Goal: Task Accomplishment & Management: Manage account settings

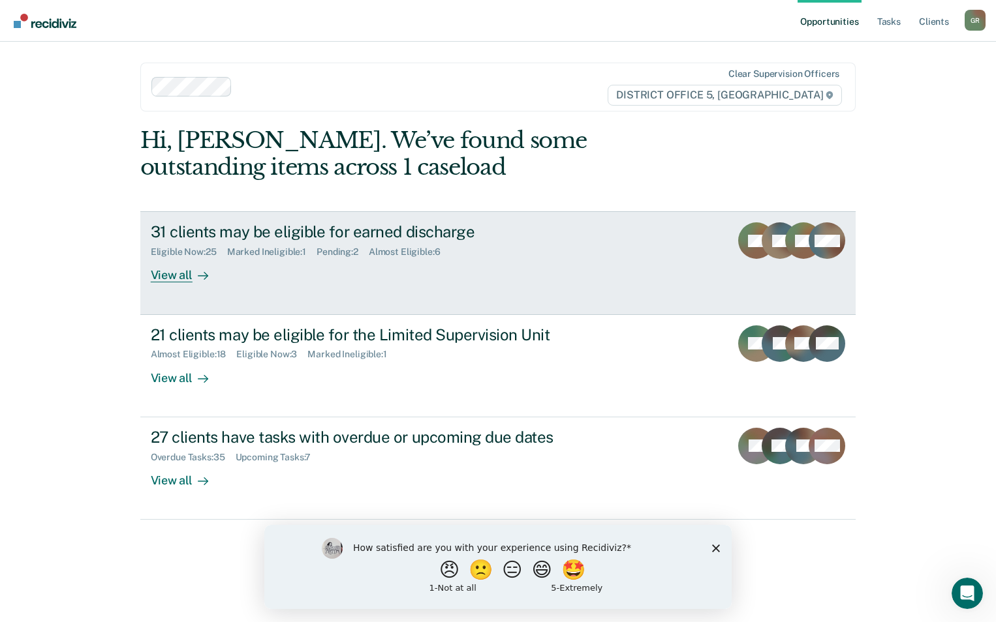
click at [688, 234] on link "31 clients may be eligible for earned discharge Eligible Now : 25 Marked Inelig…" at bounding box center [498, 262] width 716 height 103
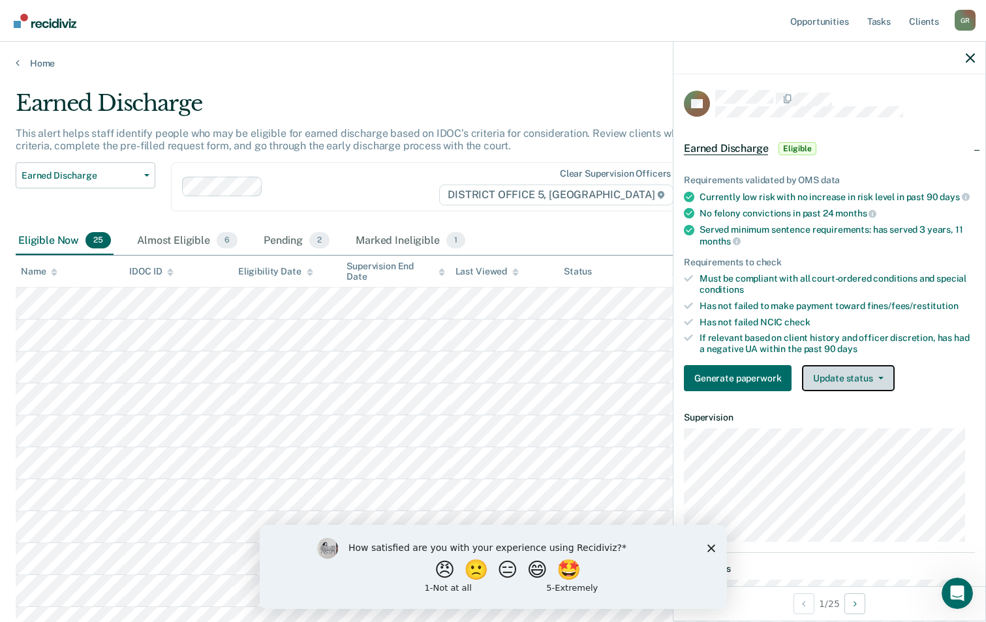
click at [813, 391] on button "Update status" at bounding box center [848, 378] width 92 height 26
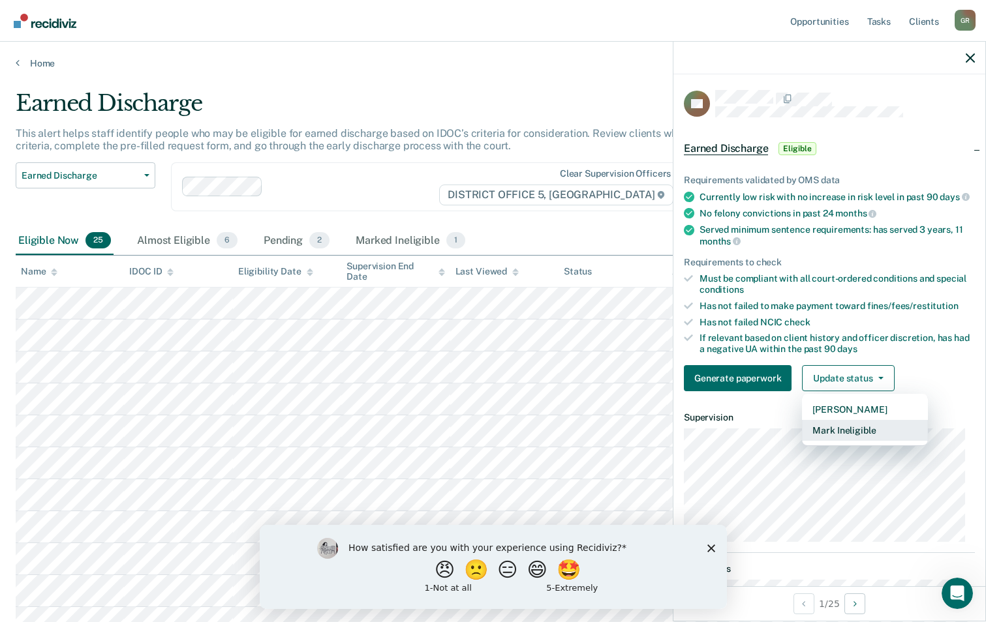
click at [825, 441] on button "Mark Ineligible" at bounding box center [865, 430] width 126 height 21
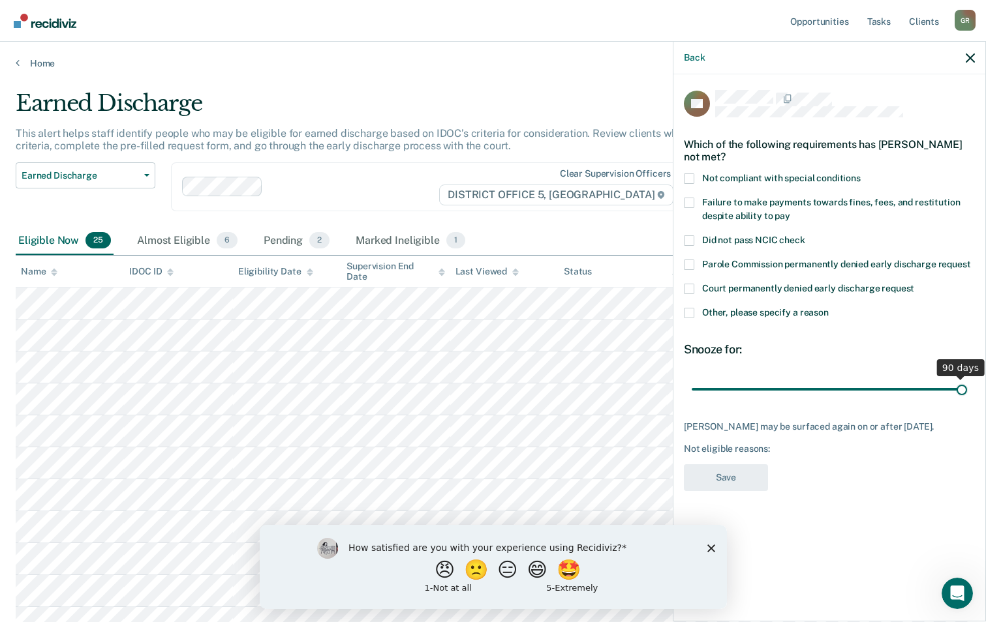
drag, startPoint x: 782, startPoint y: 392, endPoint x: 1080, endPoint y: 342, distance: 302.9
type input "90"
click at [967, 378] on input "range" at bounding box center [829, 389] width 275 height 23
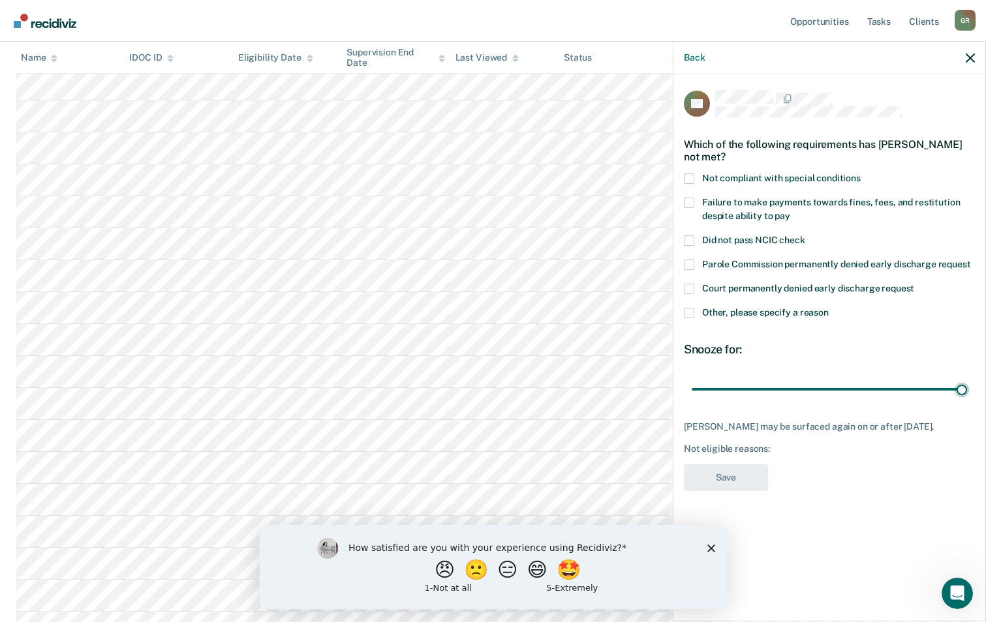
scroll to position [391, 0]
click at [691, 314] on span at bounding box center [689, 313] width 10 height 10
click at [829, 308] on input "Other, please specify a reason" at bounding box center [829, 308] width 0 height 0
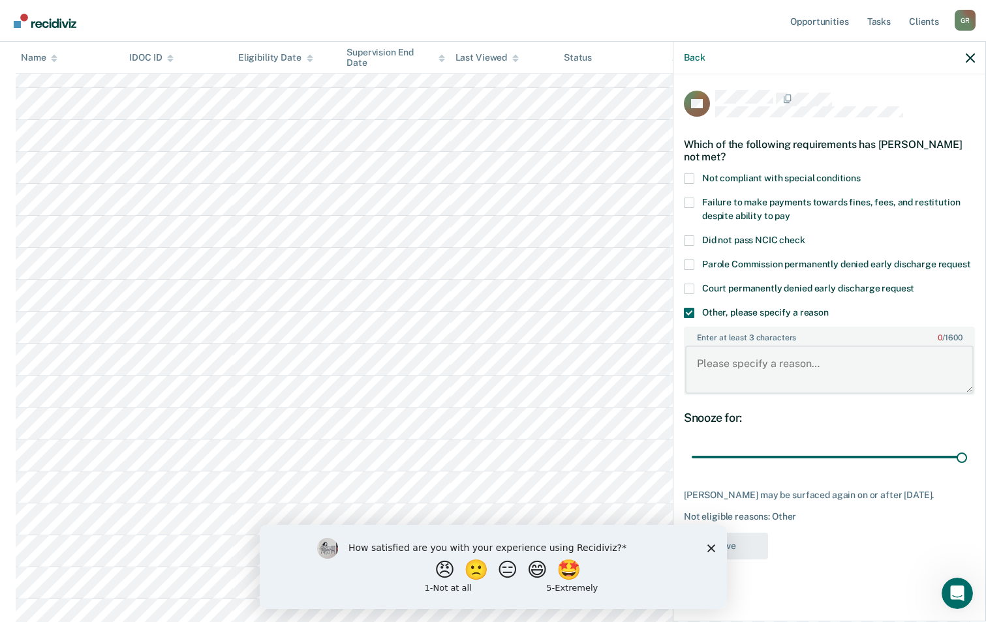
click at [744, 374] on textarea "Enter at least 3 characters 0 / 1600" at bounding box center [829, 370] width 288 height 48
type textarea "Recently PVd and is currently in a treatment center."
click at [708, 545] on polygon "Close survey" at bounding box center [711, 548] width 8 height 8
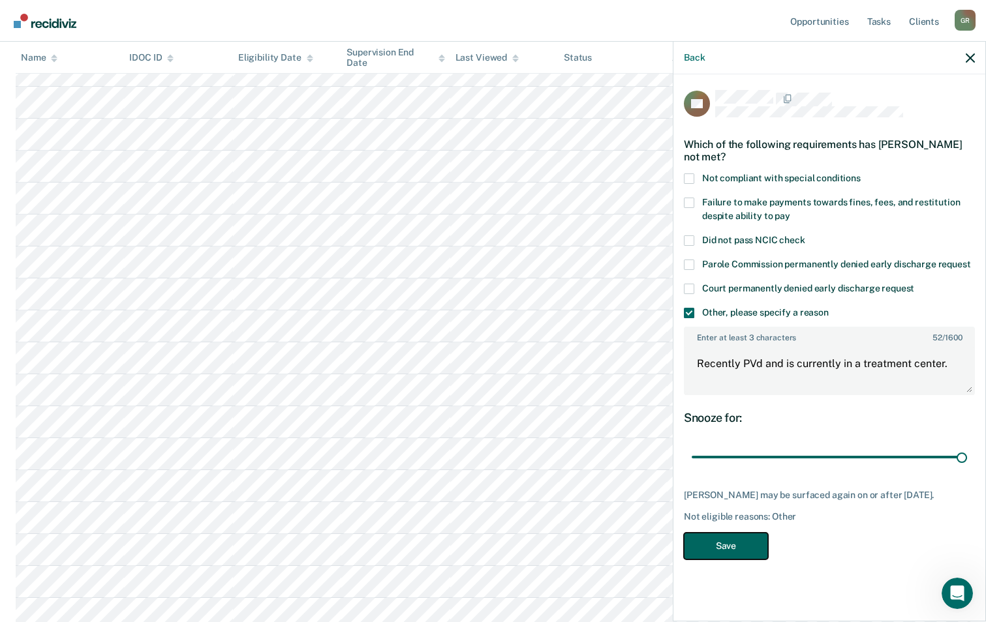
click at [734, 548] on button "Save" at bounding box center [726, 546] width 84 height 27
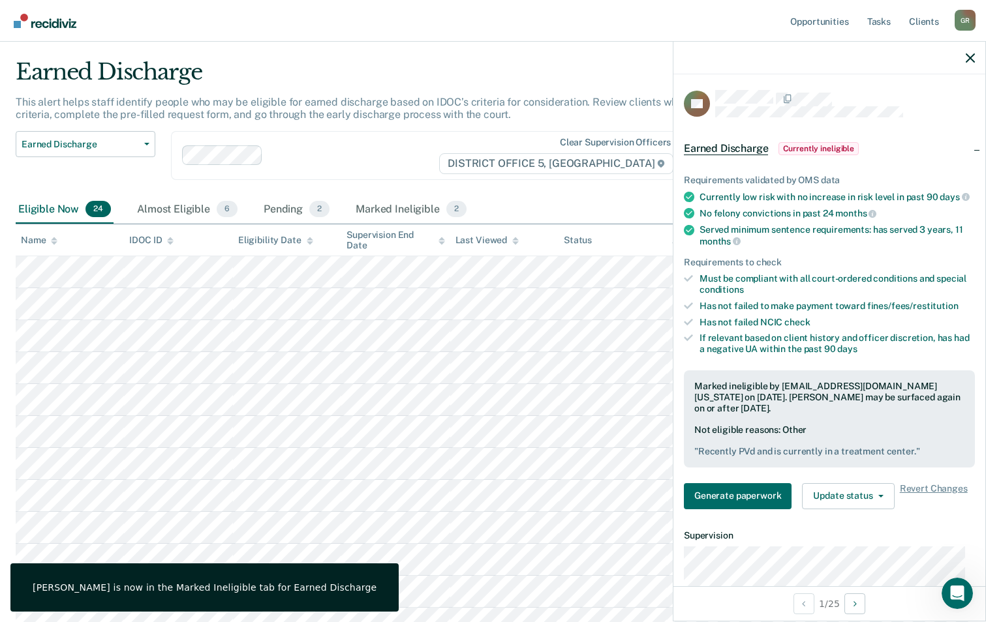
scroll to position [0, 0]
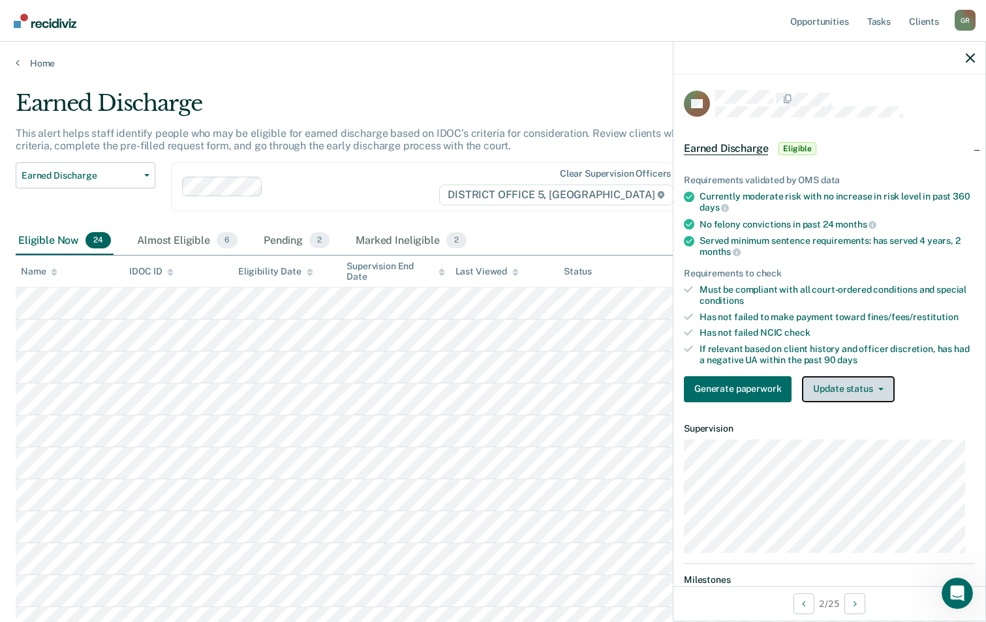
click at [849, 391] on button "Update status" at bounding box center [848, 389] width 92 height 26
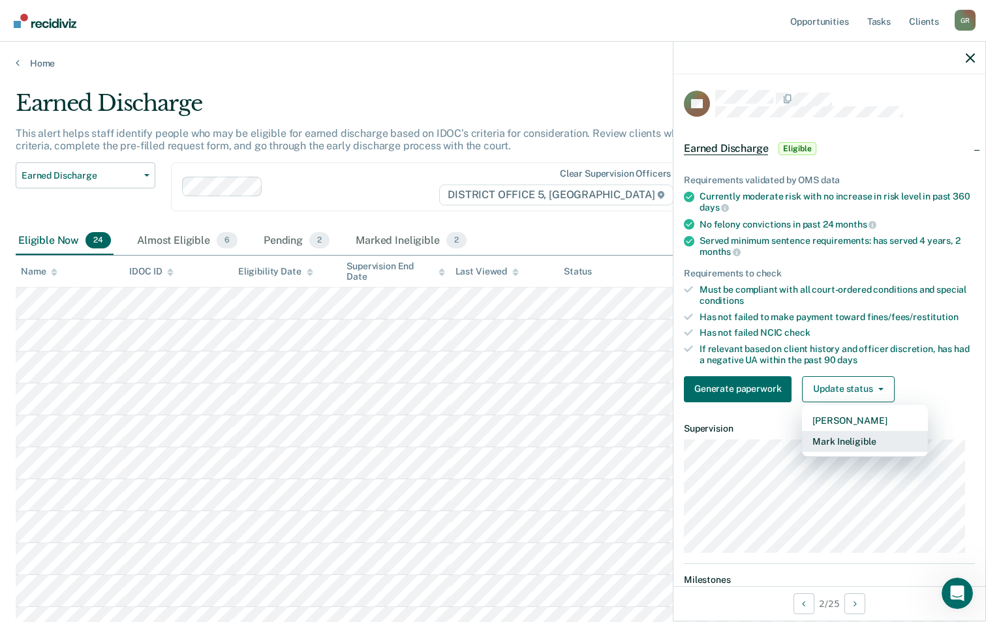
click at [867, 440] on button "Mark Ineligible" at bounding box center [865, 441] width 126 height 21
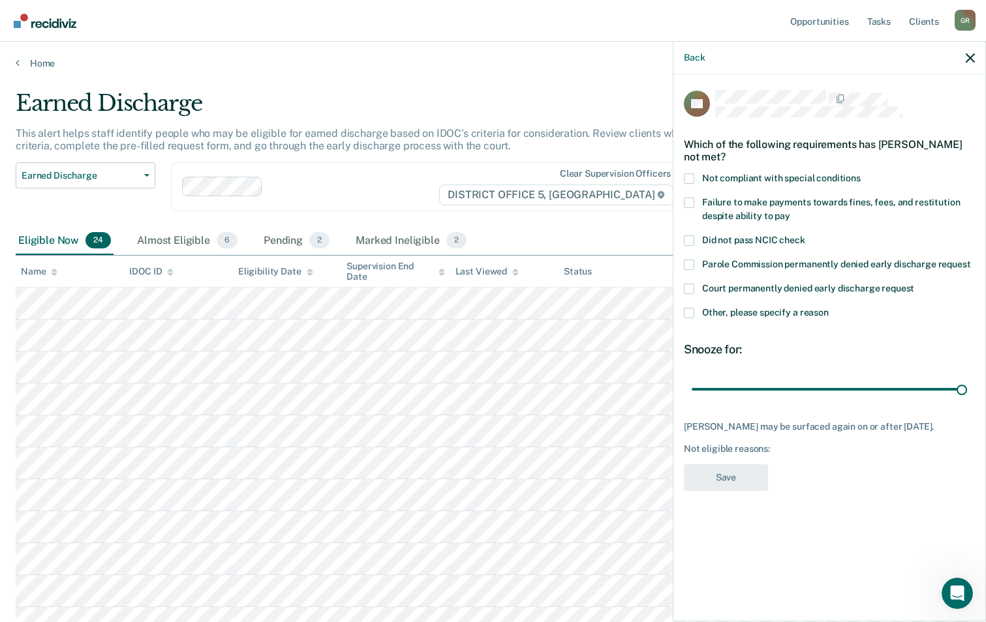
drag, startPoint x: 785, startPoint y: 387, endPoint x: 986, endPoint y: 362, distance: 203.1
type input "90"
click at [967, 378] on input "range" at bounding box center [829, 389] width 275 height 23
click at [690, 316] on span at bounding box center [689, 313] width 10 height 10
click at [829, 308] on input "Other, please specify a reason" at bounding box center [829, 308] width 0 height 0
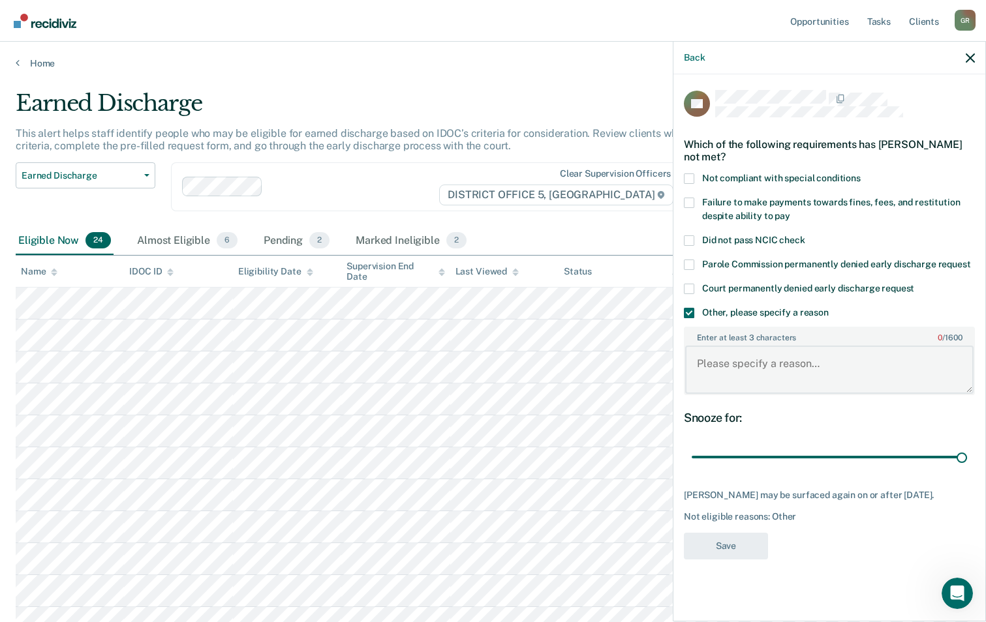
click at [752, 380] on textarea "Enter at least 3 characters 0 / 1600" at bounding box center [829, 370] width 288 height 48
type textarea "Owes $375.50 to the Court in felony case."
click at [743, 556] on button "Save" at bounding box center [726, 546] width 84 height 27
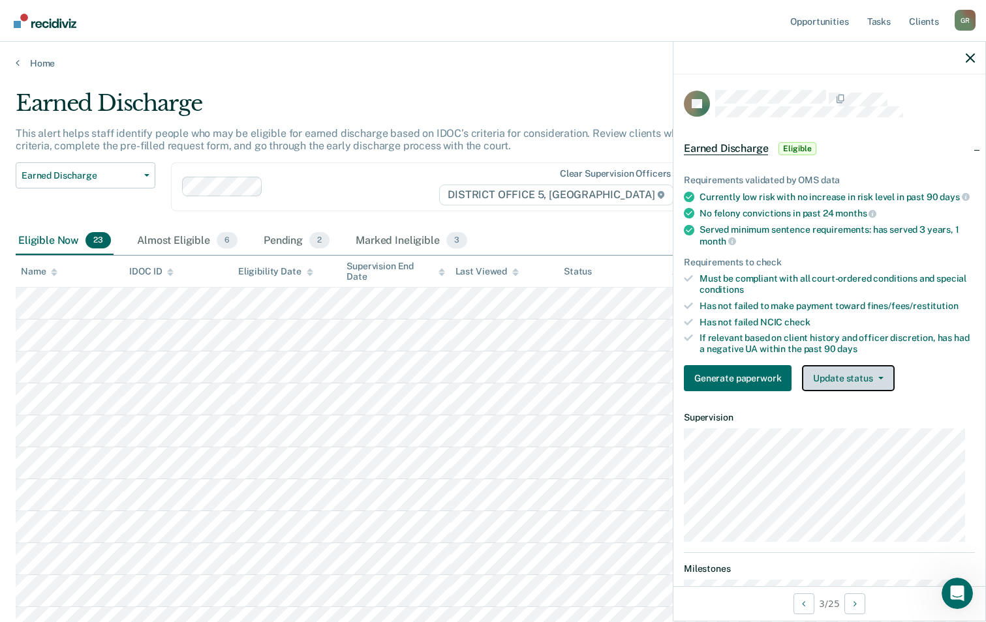
click at [855, 382] on button "Update status" at bounding box center [848, 378] width 92 height 26
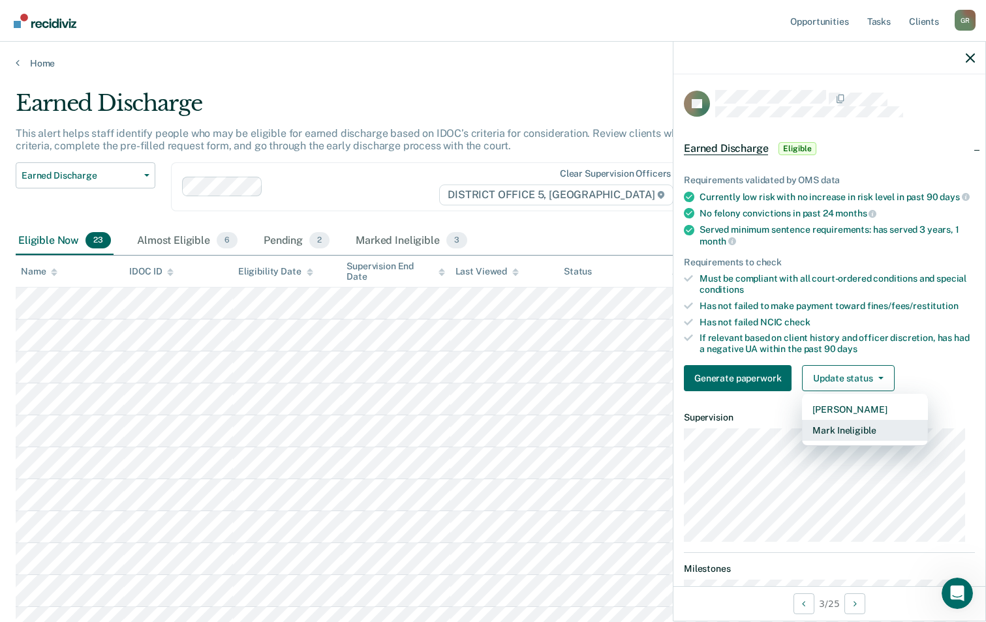
click at [869, 441] on button "Mark Ineligible" at bounding box center [865, 430] width 126 height 21
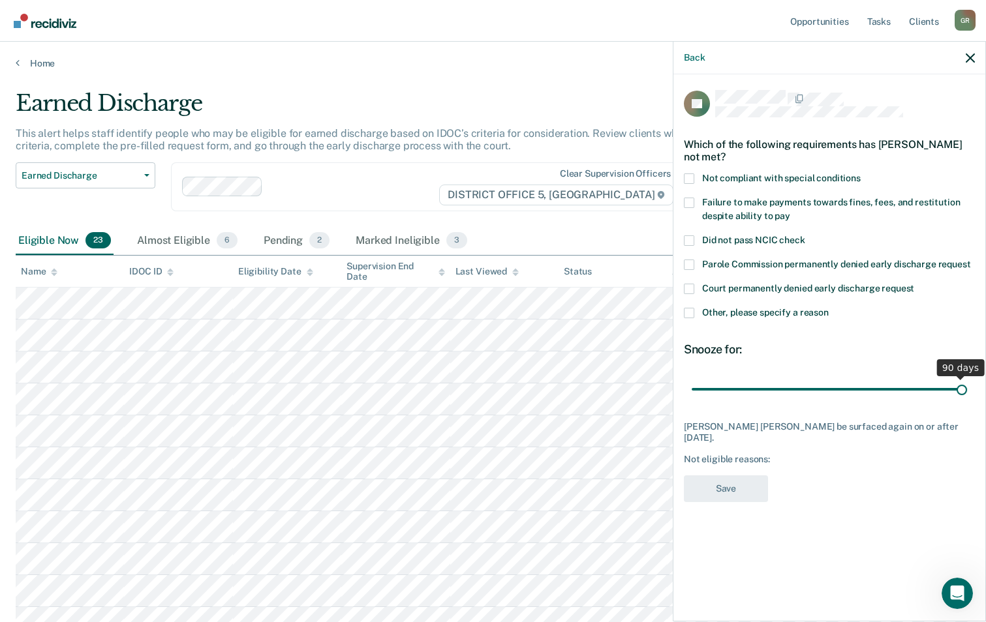
drag, startPoint x: 783, startPoint y: 384, endPoint x: 1035, endPoint y: 389, distance: 251.9
type input "90"
click at [967, 389] on input "range" at bounding box center [829, 389] width 275 height 23
click at [690, 181] on span at bounding box center [689, 179] width 10 height 10
click at [860, 174] on input "Not compliant with special conditions" at bounding box center [860, 174] width 0 height 0
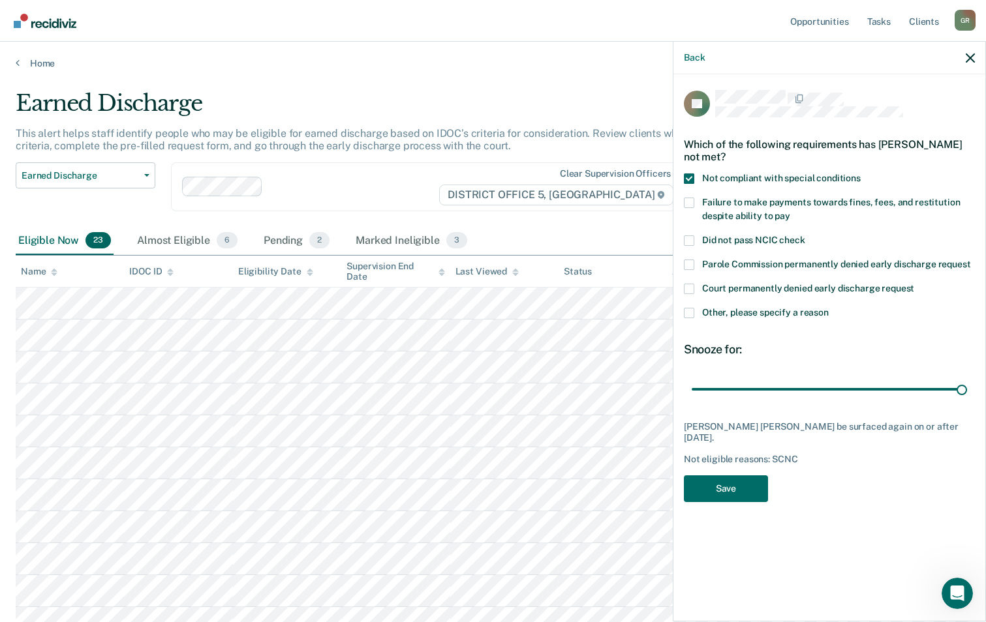
click at [689, 310] on span at bounding box center [689, 313] width 10 height 10
click at [829, 308] on input "Other, please specify a reason" at bounding box center [829, 308] width 0 height 0
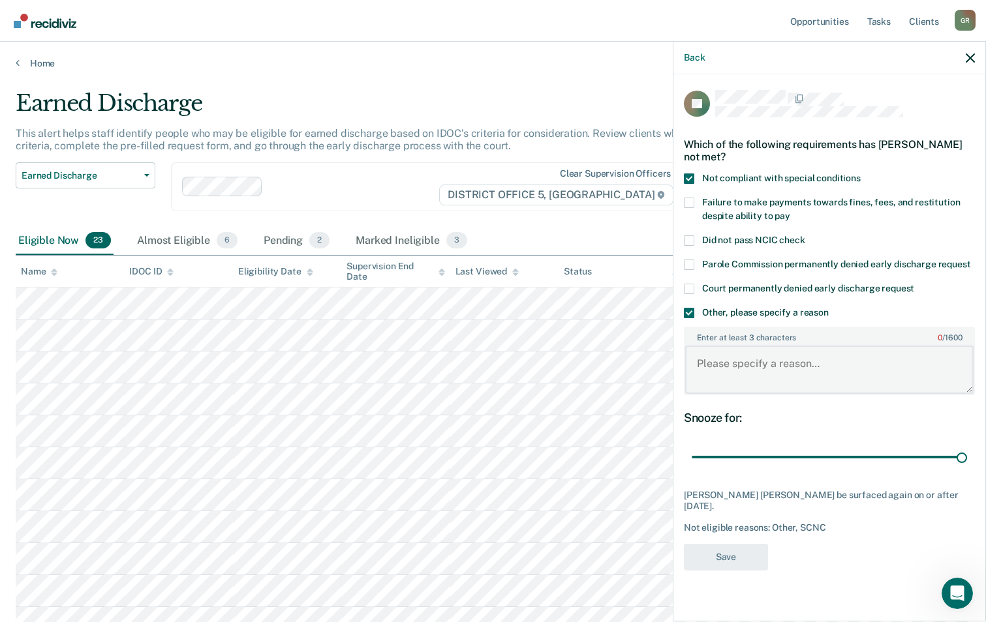
click at [731, 375] on textarea "Enter at least 3 characters 0 / 1600" at bounding box center [829, 370] width 288 height 48
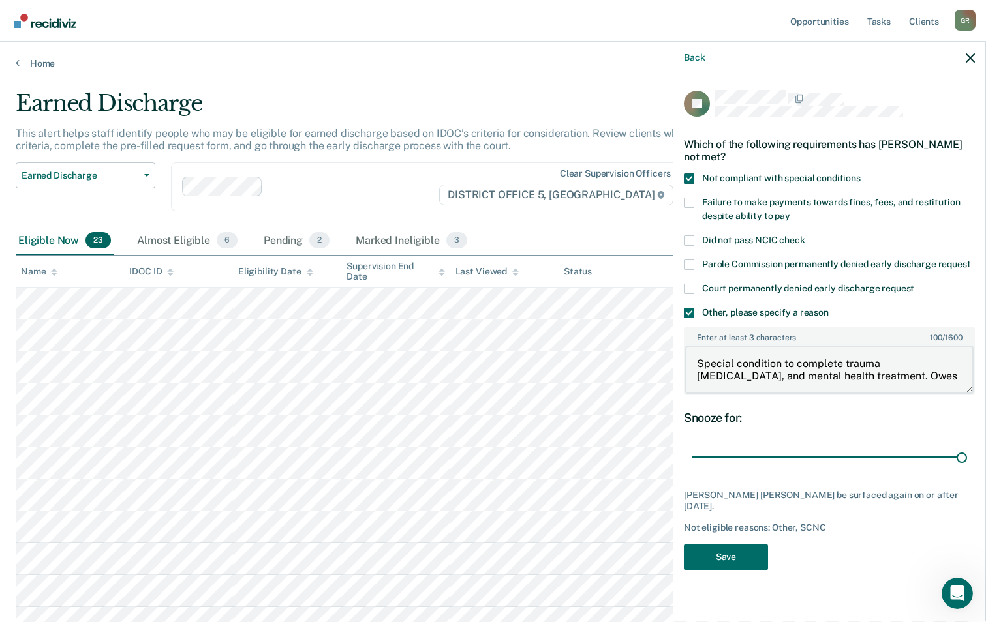
click at [960, 373] on textarea "Special condition to complete trauma [MEDICAL_DATA], and mental health treatmen…" at bounding box center [829, 370] width 288 height 48
click at [645, 331] on body "Looks like you’re using Internet Explorer 11. For faster loading and a better e…" at bounding box center [493, 311] width 986 height 622
type textarea "Special condition to complete trauma [MEDICAL_DATA], and mental health treatmen…"
click at [740, 544] on button "Save" at bounding box center [726, 557] width 84 height 27
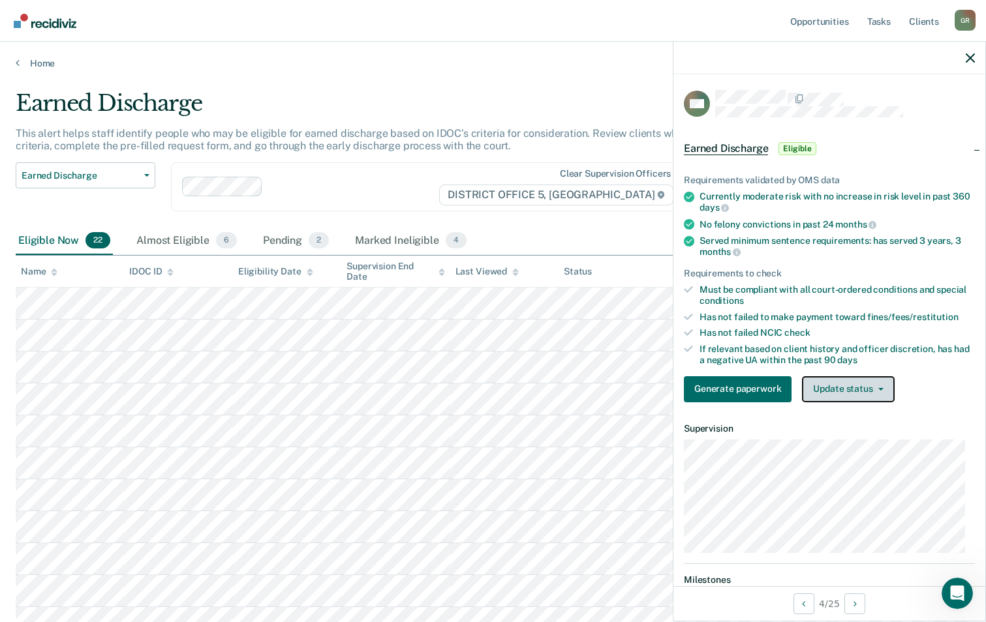
click at [848, 391] on button "Update status" at bounding box center [848, 389] width 92 height 26
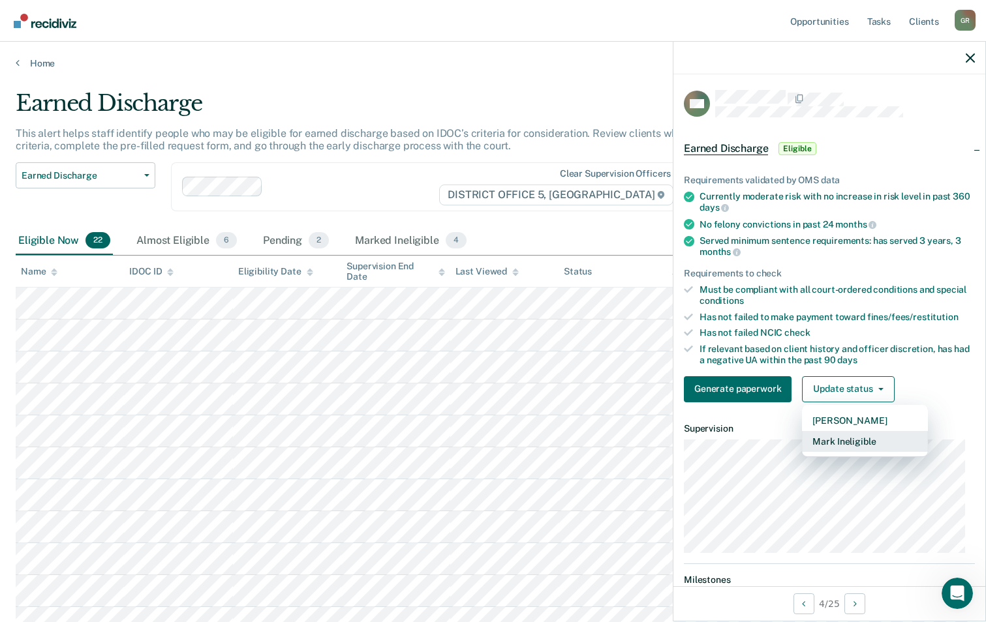
click at [851, 438] on button "Mark Ineligible" at bounding box center [865, 441] width 126 height 21
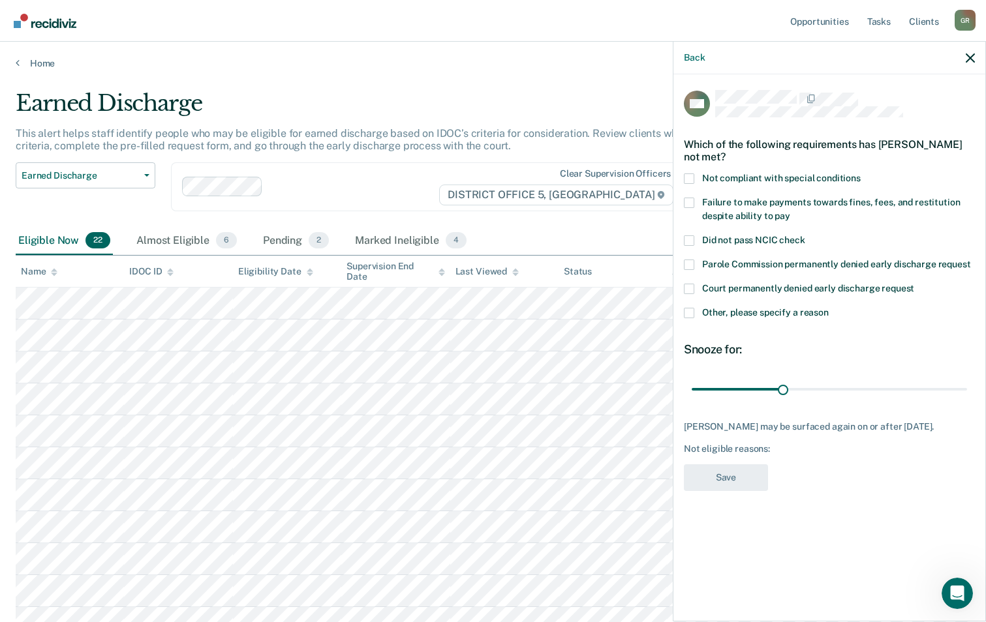
click at [697, 312] on label "Other, please specify a reason" at bounding box center [829, 315] width 291 height 14
click at [829, 308] on input "Other, please specify a reason" at bounding box center [829, 308] width 0 height 0
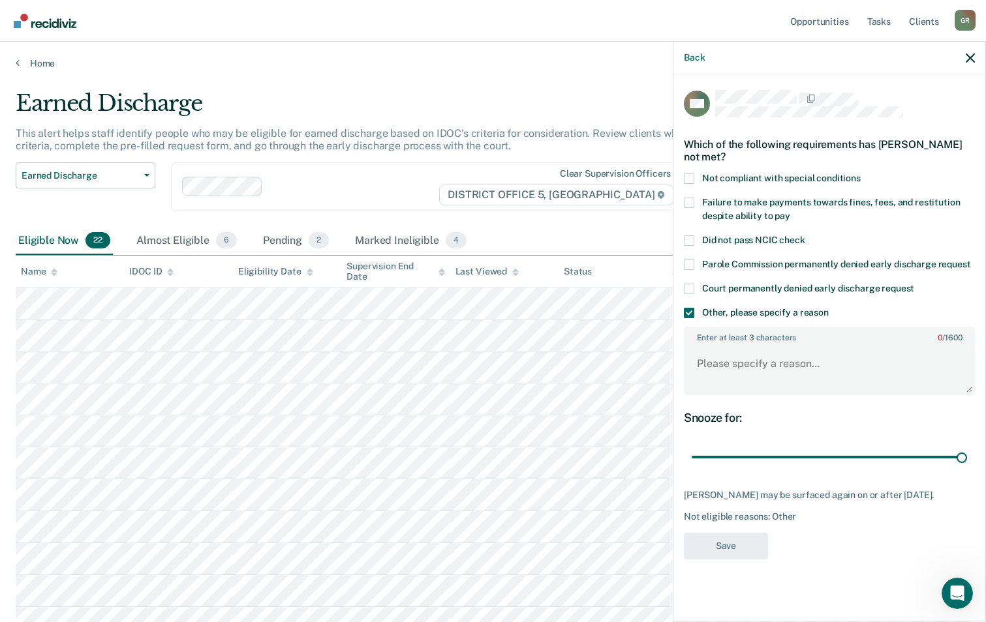
drag, startPoint x: 782, startPoint y: 459, endPoint x: 949, endPoint y: 389, distance: 180.8
type input "90"
click at [967, 446] on input "range" at bounding box center [829, 457] width 275 height 23
click at [831, 376] on textarea "Enter at least 3 characters 0 / 1600" at bounding box center [829, 370] width 288 height 48
type textarea "Has to complete drug court aftercare."
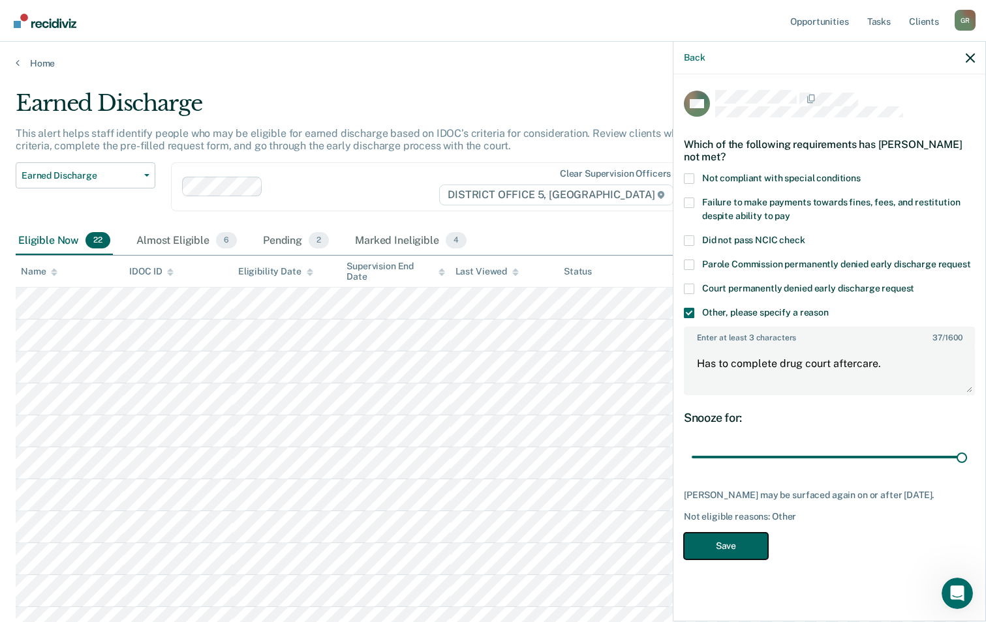
click at [738, 553] on button "Save" at bounding box center [726, 546] width 84 height 27
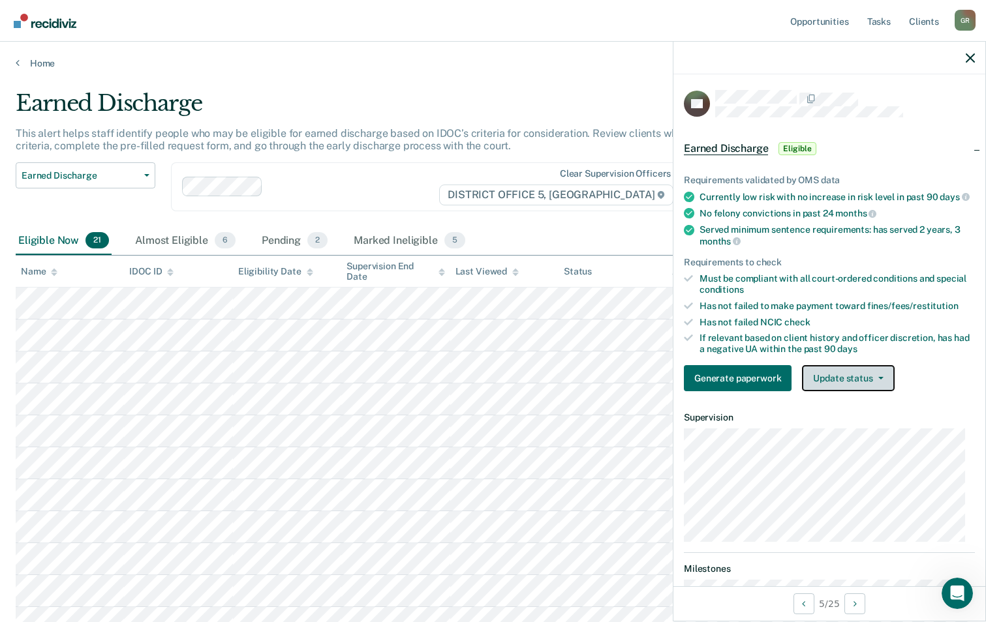
click at [860, 388] on button "Update status" at bounding box center [848, 378] width 92 height 26
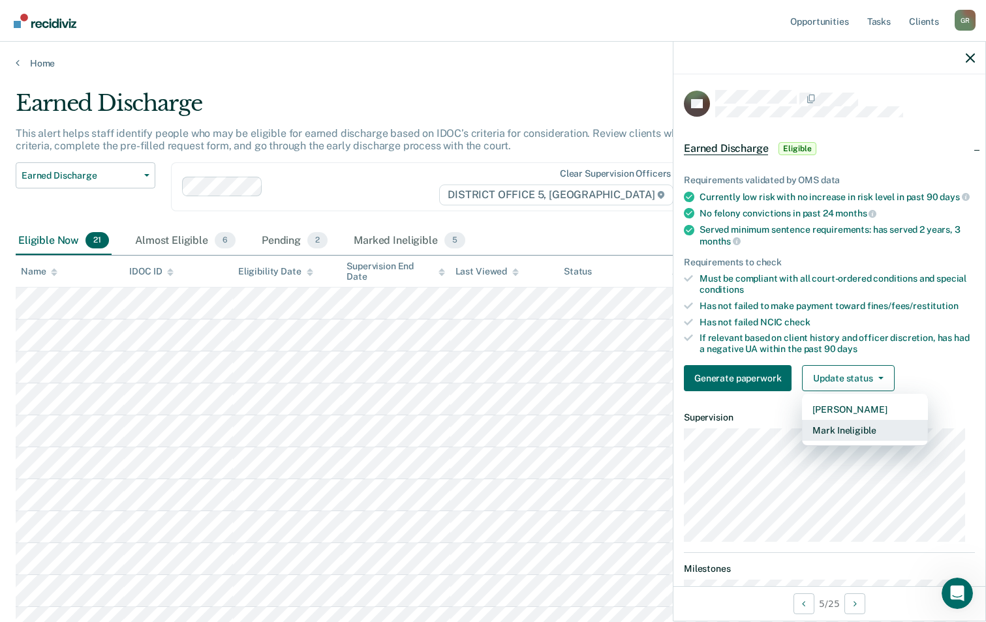
click at [867, 441] on button "Mark Ineligible" at bounding box center [865, 430] width 126 height 21
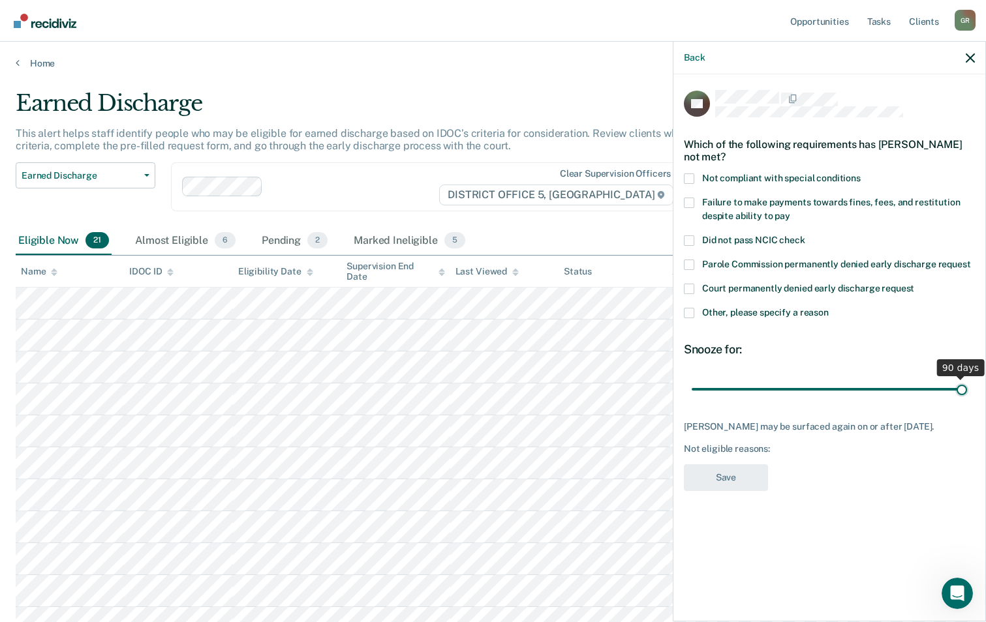
drag, startPoint x: 785, startPoint y: 388, endPoint x: 1102, endPoint y: 395, distance: 317.1
type input "90"
click at [967, 395] on input "range" at bounding box center [829, 389] width 275 height 23
click at [688, 309] on span at bounding box center [689, 313] width 10 height 10
click at [829, 308] on input "Other, please specify a reason" at bounding box center [829, 308] width 0 height 0
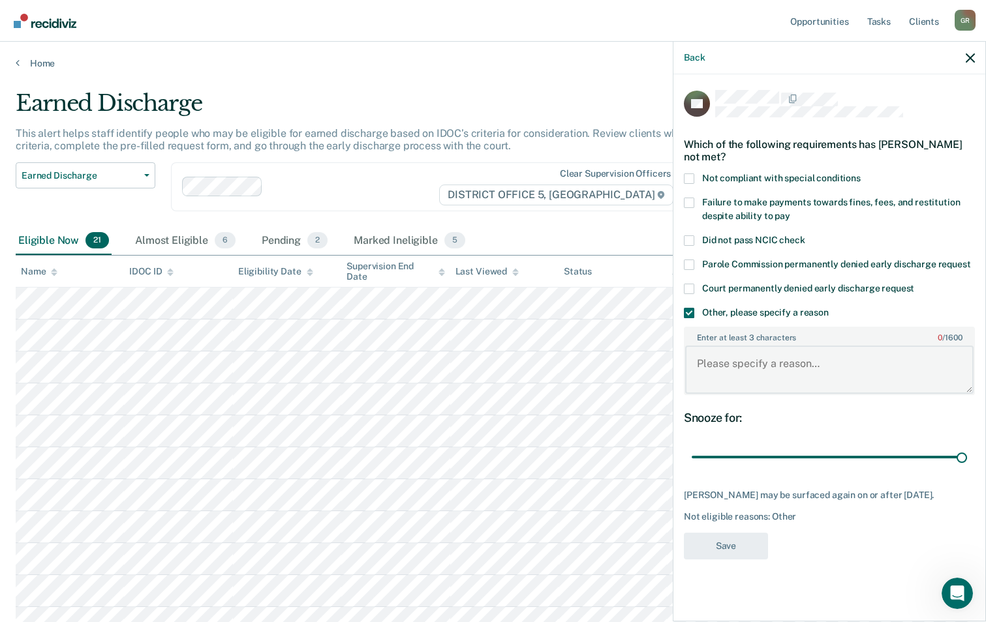
click at [710, 357] on textarea "Enter at least 3 characters 0 / 1600" at bounding box center [829, 370] width 288 height 48
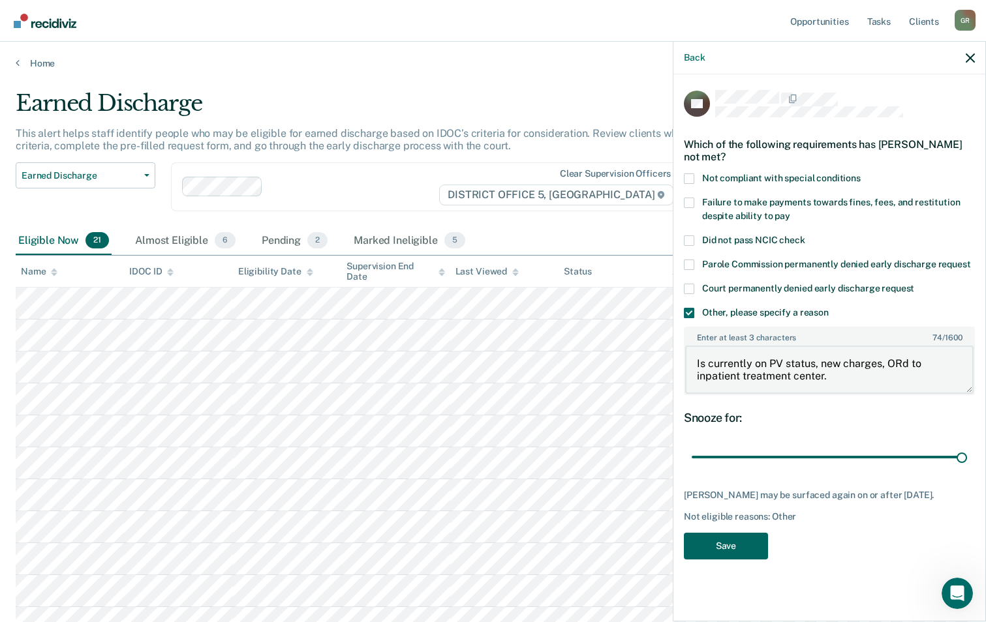
type textarea "Is currently on PV status, new charges, ORd to inpatient treatment center."
click at [755, 546] on button "Save" at bounding box center [726, 546] width 84 height 27
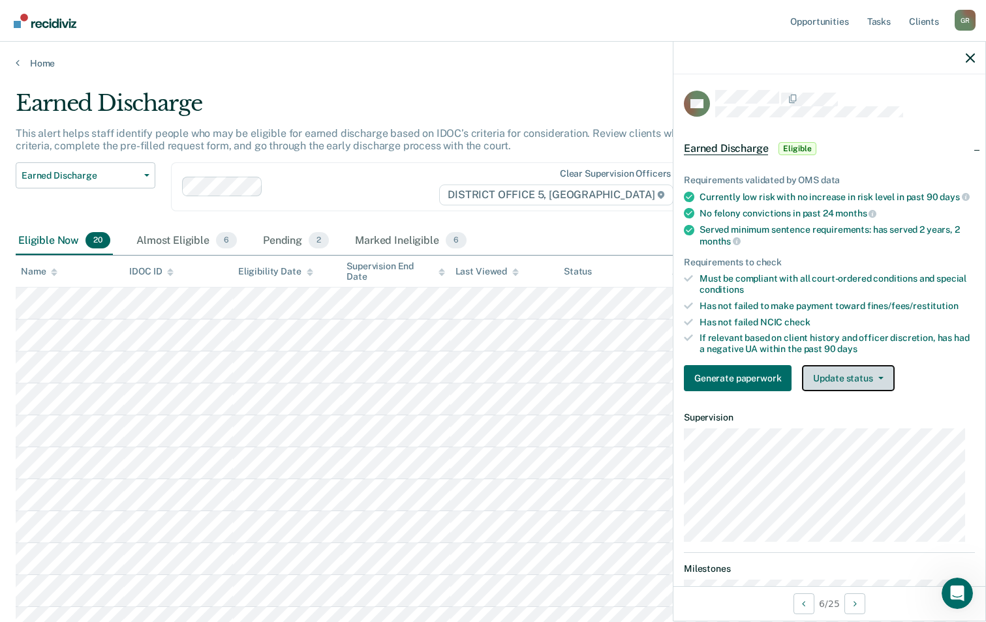
click at [842, 384] on button "Update status" at bounding box center [848, 378] width 92 height 26
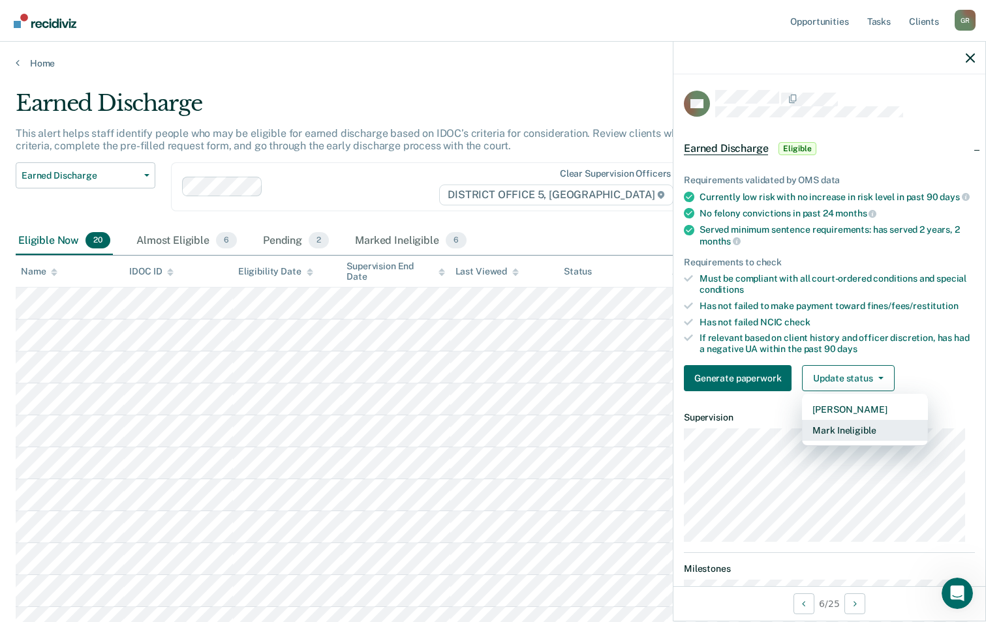
click at [853, 441] on button "Mark Ineligible" at bounding box center [865, 430] width 126 height 21
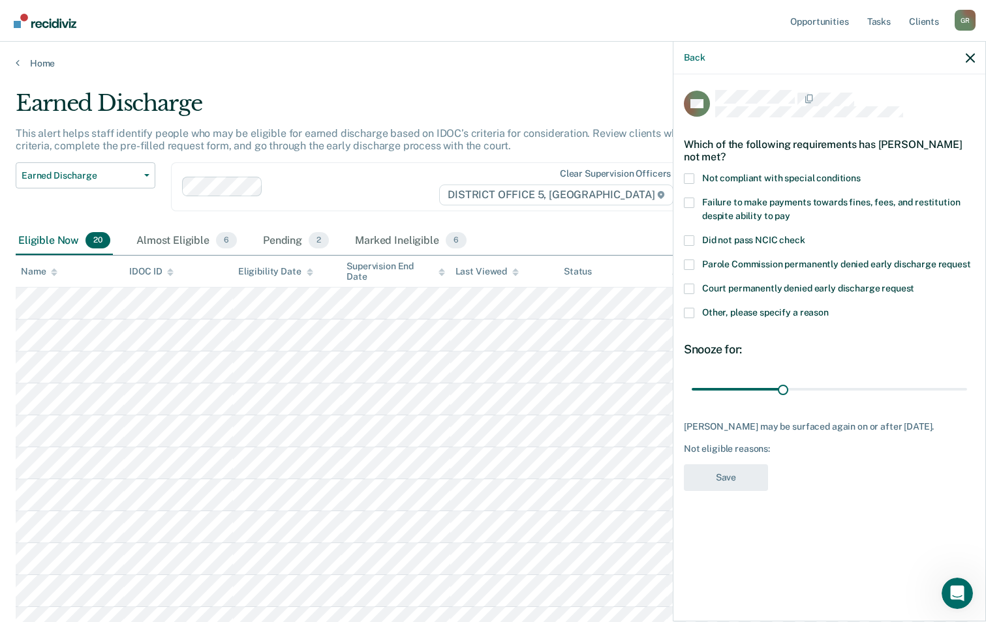
click at [686, 204] on span at bounding box center [689, 203] width 10 height 10
click at [790, 211] on input "Failure to make payments towards fines, fees, and restitution despite ability t…" at bounding box center [790, 211] width 0 height 0
click at [693, 309] on span at bounding box center [689, 313] width 10 height 10
click at [829, 308] on input "Other, please specify a reason" at bounding box center [829, 308] width 0 height 0
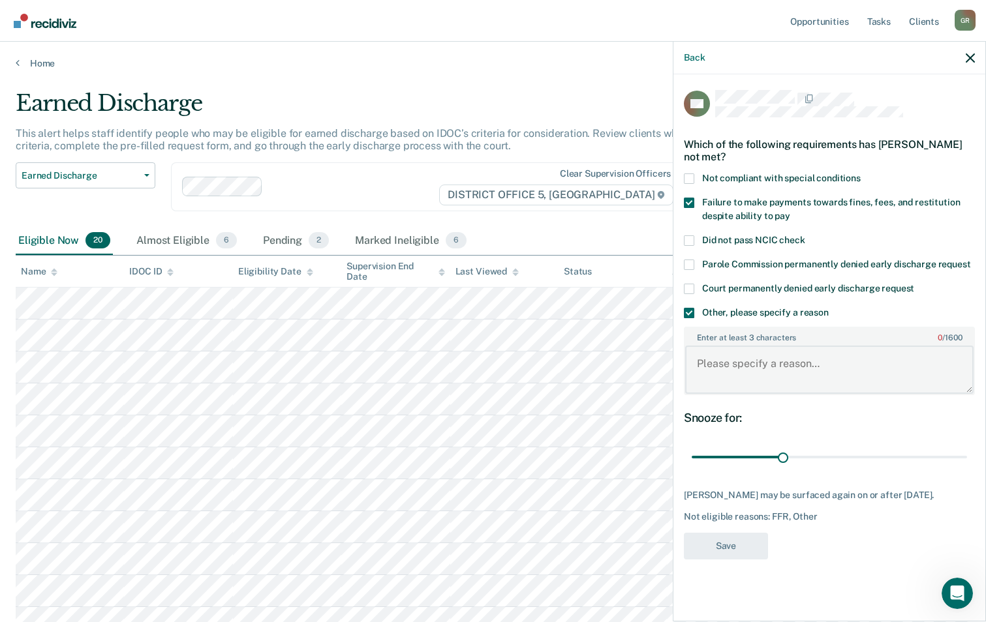
click at [746, 380] on textarea "Enter at least 3 characters 0 / 1600" at bounding box center [829, 370] width 288 height 48
type textarea "Owes the court $6170.02"
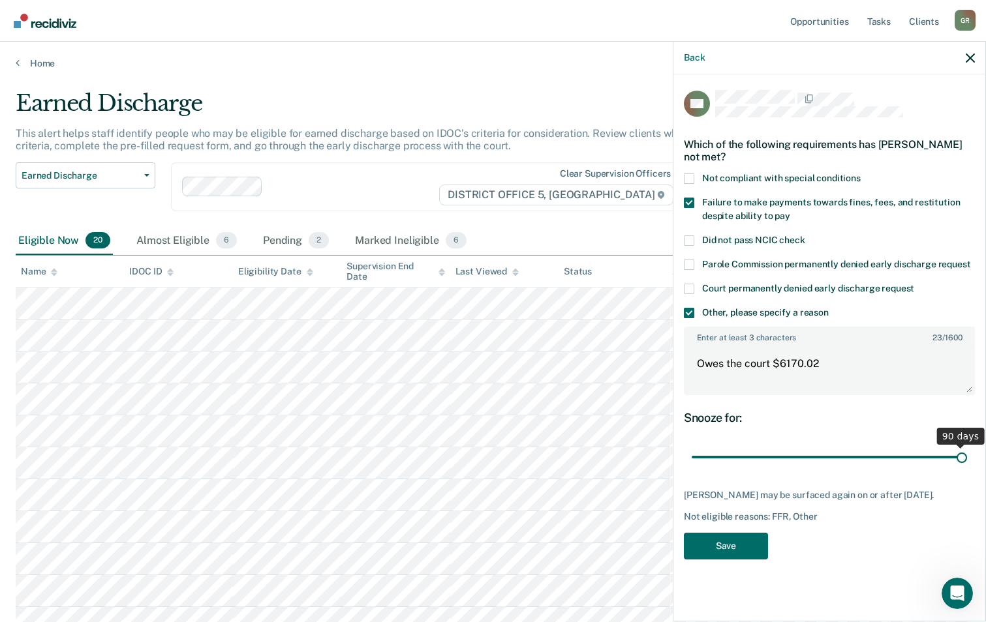
drag, startPoint x: 783, startPoint y: 454, endPoint x: 1011, endPoint y: 463, distance: 228.5
type input "90"
click at [967, 463] on input "range" at bounding box center [829, 457] width 275 height 23
click at [756, 558] on button "Save" at bounding box center [726, 546] width 84 height 27
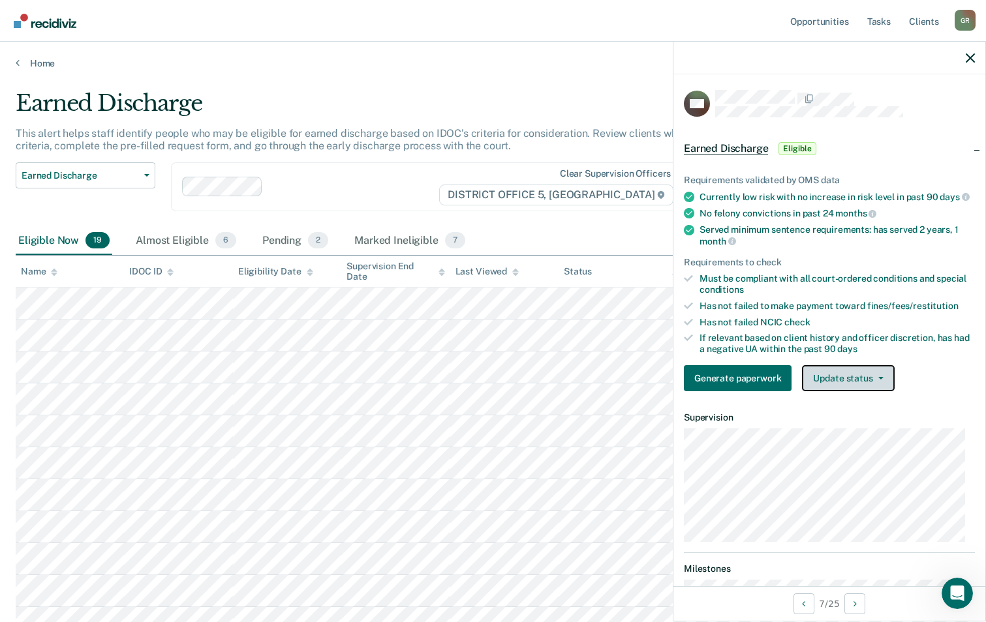
click at [840, 388] on button "Update status" at bounding box center [848, 378] width 92 height 26
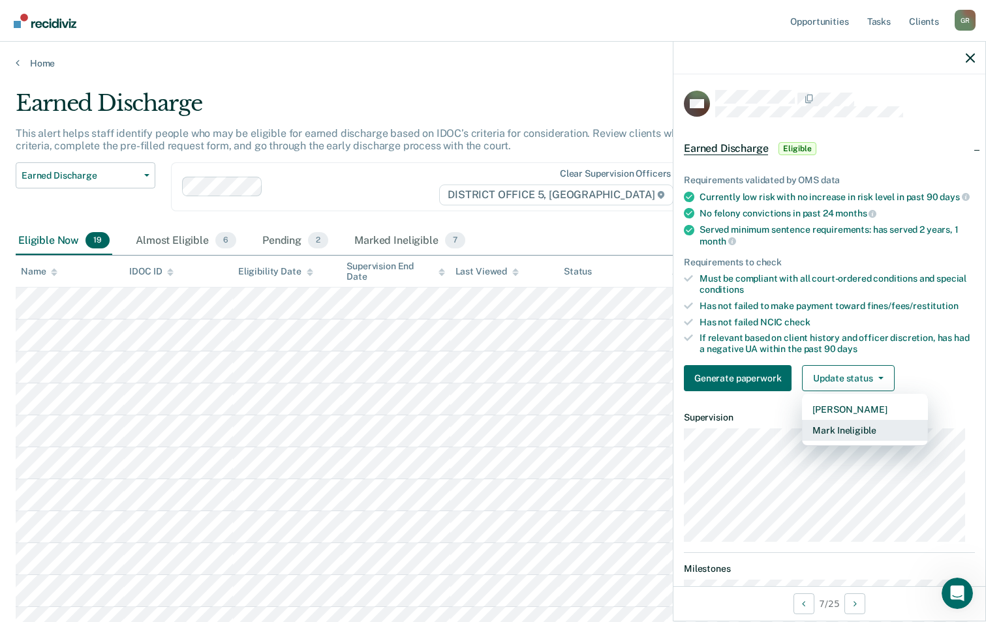
click at [862, 441] on button "Mark Ineligible" at bounding box center [865, 430] width 126 height 21
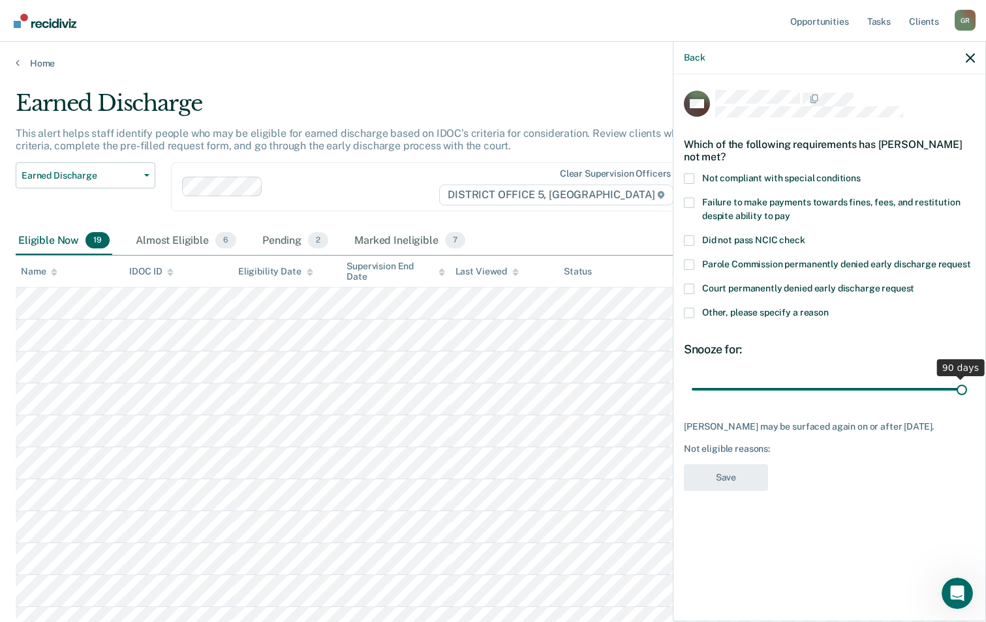
drag, startPoint x: 787, startPoint y: 386, endPoint x: 1099, endPoint y: 382, distance: 311.2
type input "90"
click at [967, 382] on input "range" at bounding box center [829, 389] width 275 height 23
click at [682, 202] on div "HM Which of the following requirements has [PERSON_NAME] not met? Not compliant…" at bounding box center [829, 346] width 312 height 545
click at [689, 200] on span at bounding box center [689, 203] width 10 height 10
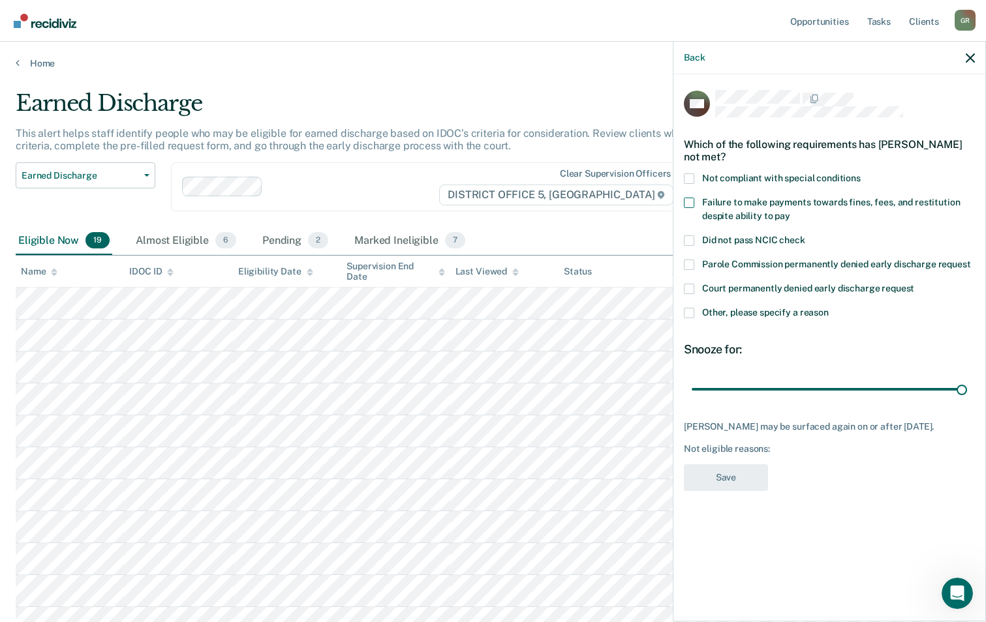
click at [790, 211] on input "Failure to make payments towards fines, fees, and restitution despite ability t…" at bounding box center [790, 211] width 0 height 0
click at [690, 308] on span at bounding box center [689, 313] width 10 height 10
click at [829, 308] on input "Other, please specify a reason" at bounding box center [829, 308] width 0 height 0
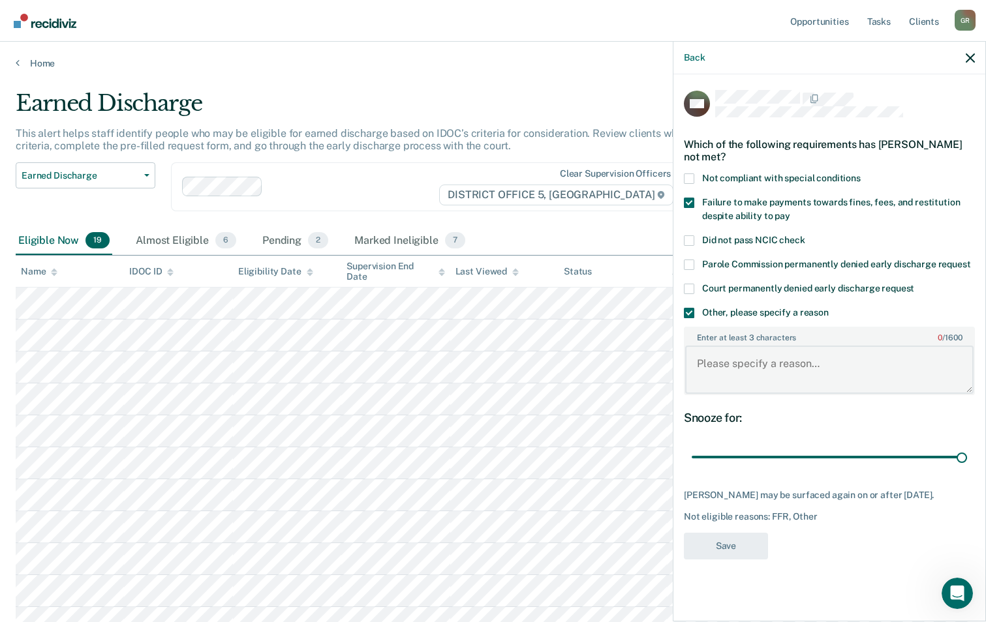
click at [744, 368] on textarea "Enter at least 3 characters 0 / 1600" at bounding box center [829, 370] width 288 height 48
type textarea "Owes $633.50 to her felony court case."
click at [655, 342] on body "Looks like you’re using Internet Explorer 11. For faster loading and a better e…" at bounding box center [493, 311] width 986 height 622
click at [728, 377] on textarea "Owes $633.50 to her felony court case." at bounding box center [829, 370] width 288 height 48
click at [706, 560] on button "Save" at bounding box center [726, 546] width 84 height 27
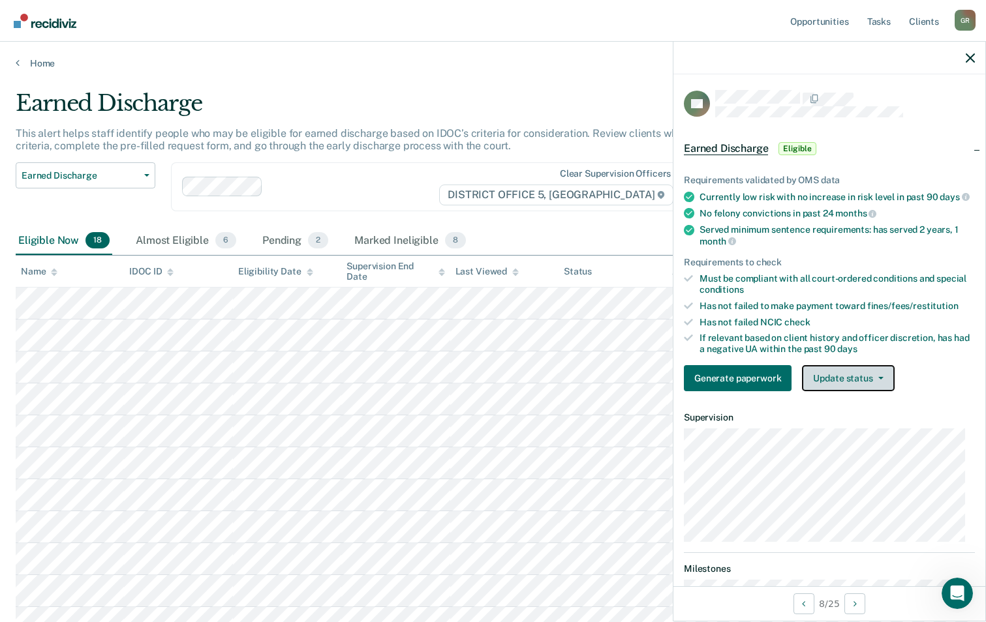
click at [836, 380] on button "Update status" at bounding box center [848, 378] width 92 height 26
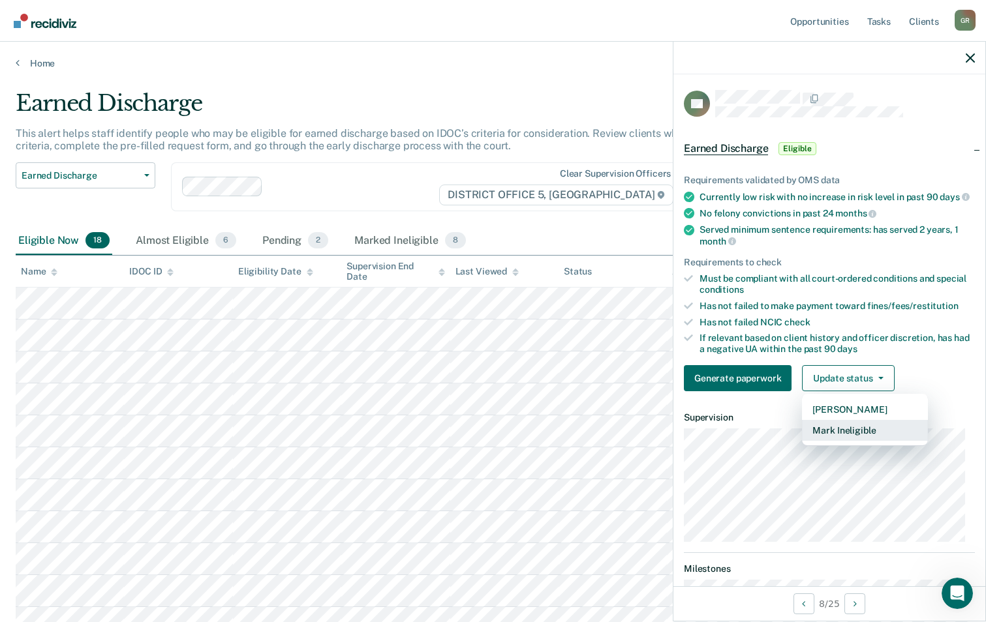
click at [837, 437] on button "Mark Ineligible" at bounding box center [865, 430] width 126 height 21
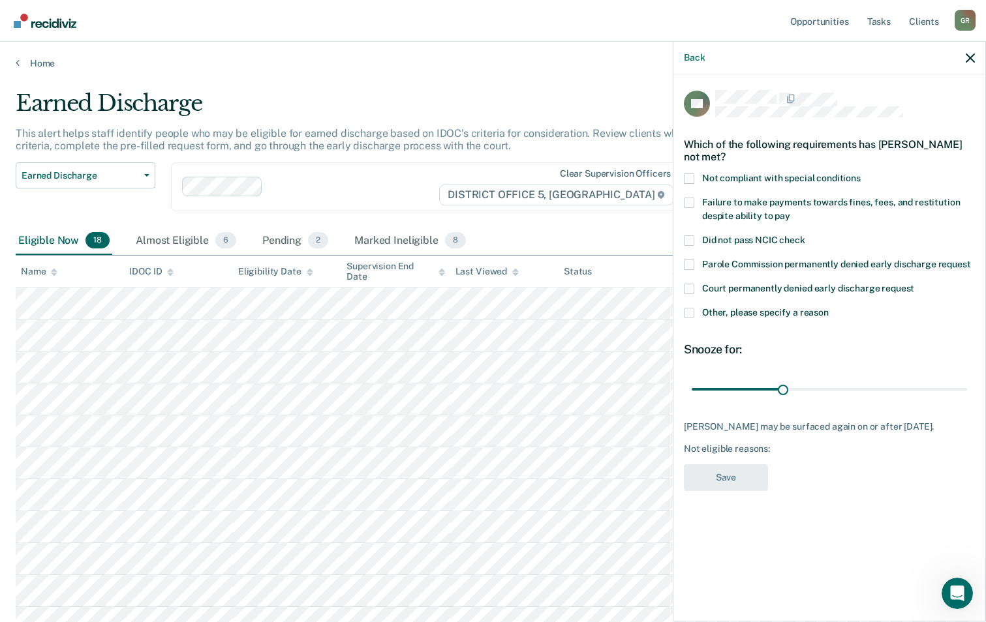
click at [684, 316] on span at bounding box center [689, 313] width 10 height 10
click at [829, 308] on input "Other, please specify a reason" at bounding box center [829, 308] width 0 height 0
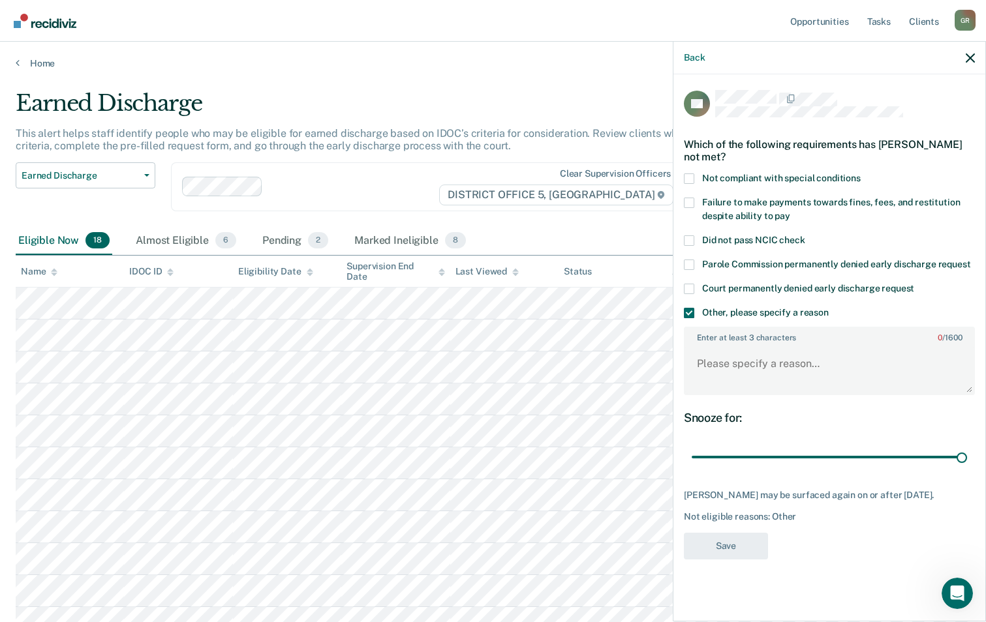
drag, startPoint x: 784, startPoint y: 455, endPoint x: 817, endPoint y: 269, distance: 188.9
type input "90"
click at [967, 446] on input "range" at bounding box center [829, 457] width 275 height 23
click at [695, 190] on div "Not compliant with special conditions" at bounding box center [829, 186] width 291 height 24
drag, startPoint x: 690, startPoint y: 198, endPoint x: 713, endPoint y: 275, distance: 79.7
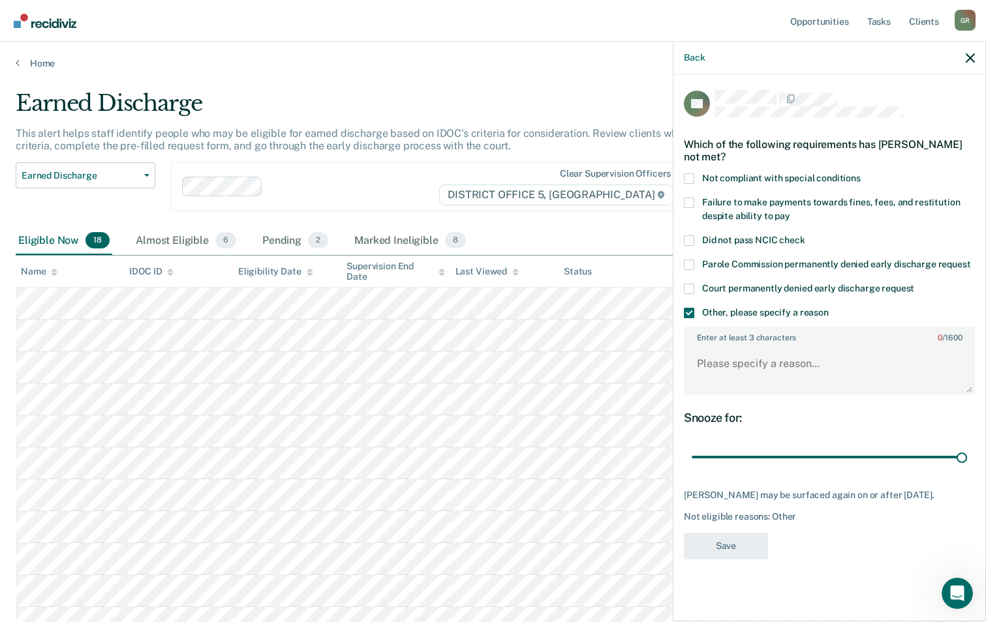
click at [690, 199] on span at bounding box center [689, 203] width 10 height 10
click at [790, 211] on input "Failure to make payments towards fines, fees, and restitution despite ability t…" at bounding box center [790, 211] width 0 height 0
click at [716, 342] on div "Enter at least 3 characters 0 / 1600" at bounding box center [829, 361] width 291 height 68
click at [720, 372] on textarea "Enter at least 3 characters 0 / 1600" at bounding box center [829, 370] width 288 height 48
click at [792, 366] on textarea "Owes $460.50" at bounding box center [829, 370] width 288 height 48
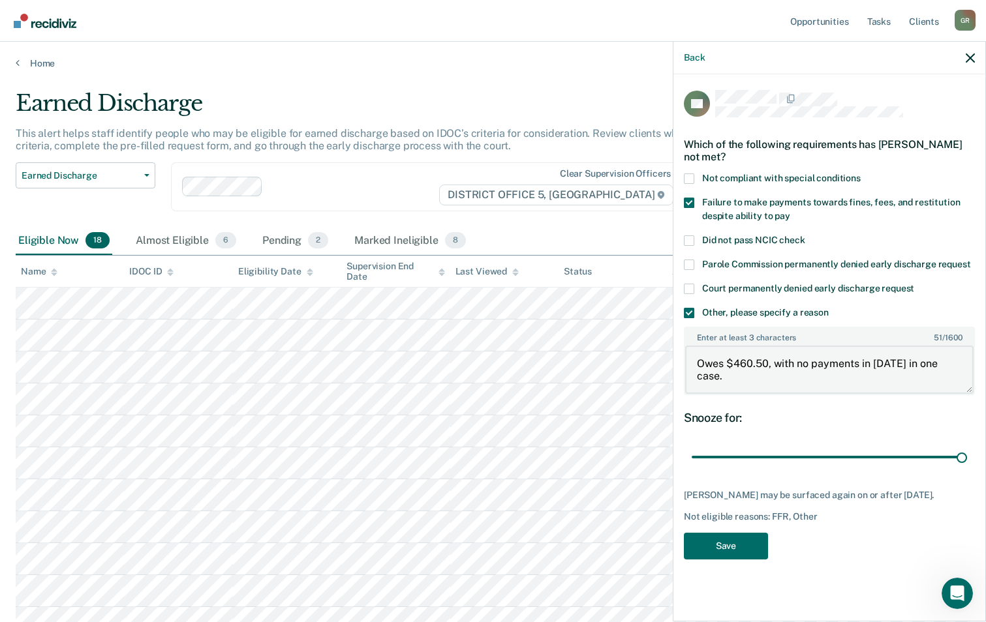
click at [967, 359] on textarea "Owes $460.50, with no payments in [DATE] in one case." at bounding box center [829, 370] width 288 height 48
click at [770, 376] on textarea "Owes $460.50, with no payments in [DATE] in one case. Owes $" at bounding box center [829, 370] width 288 height 48
type textarea "Owes $460.50, with no payments in [DATE] in one case. Owes $1291.58, made payme…"
click at [746, 552] on button "Save" at bounding box center [726, 546] width 84 height 27
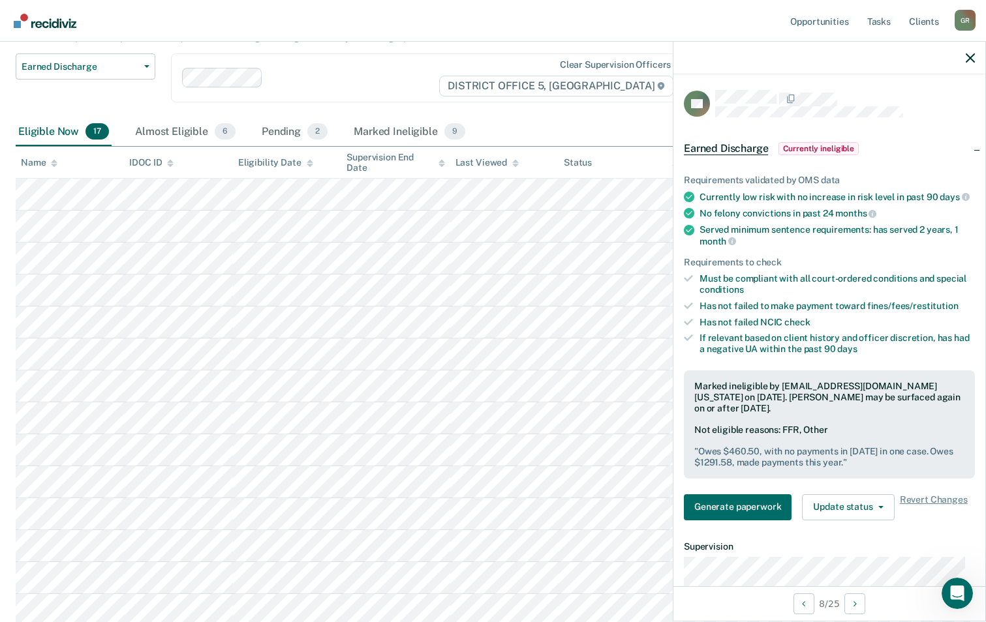
scroll to position [310, 0]
